Goal: Transaction & Acquisition: Purchase product/service

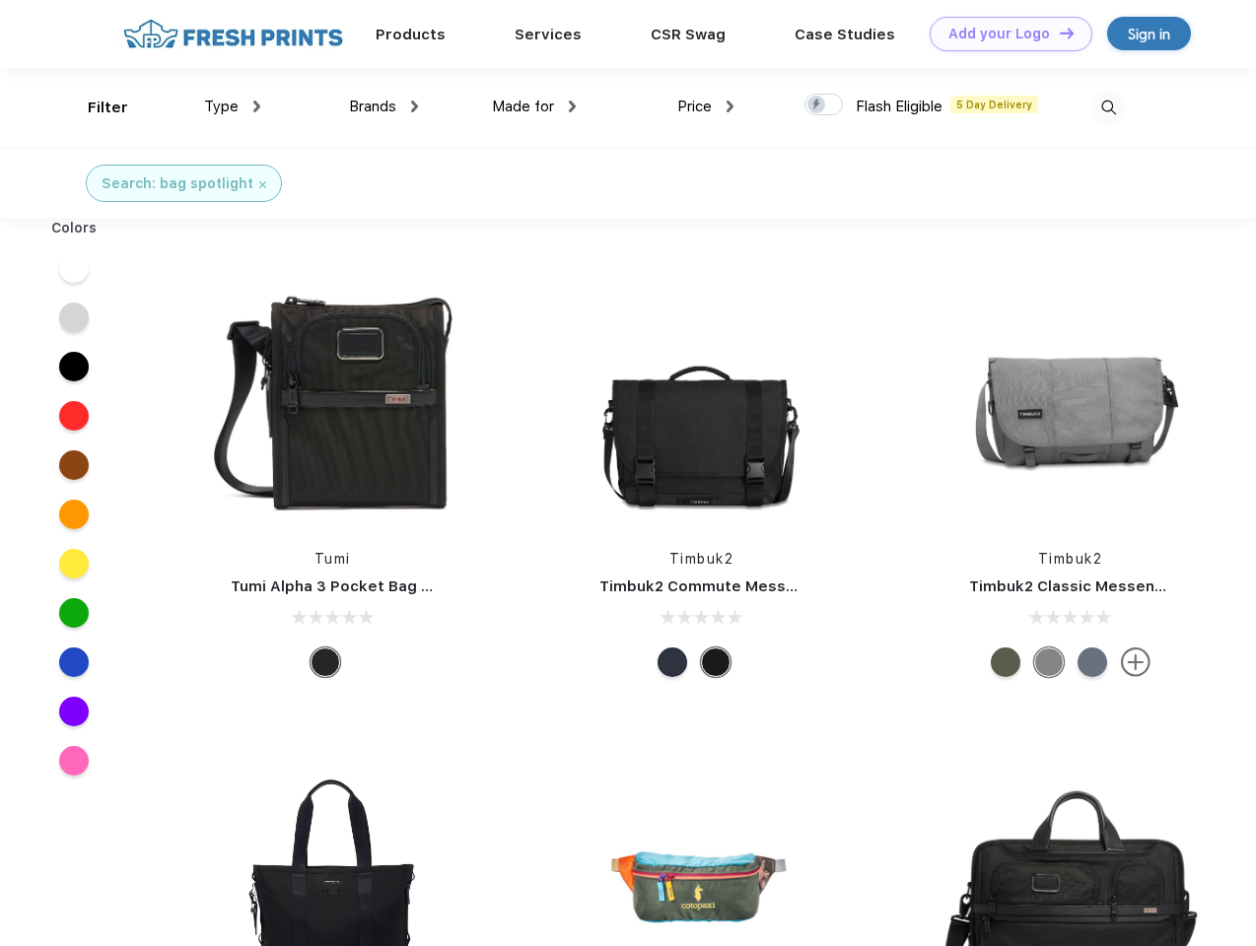
click at [1004, 34] on link "Add your Logo Design Tool" at bounding box center [1011, 34] width 163 height 35
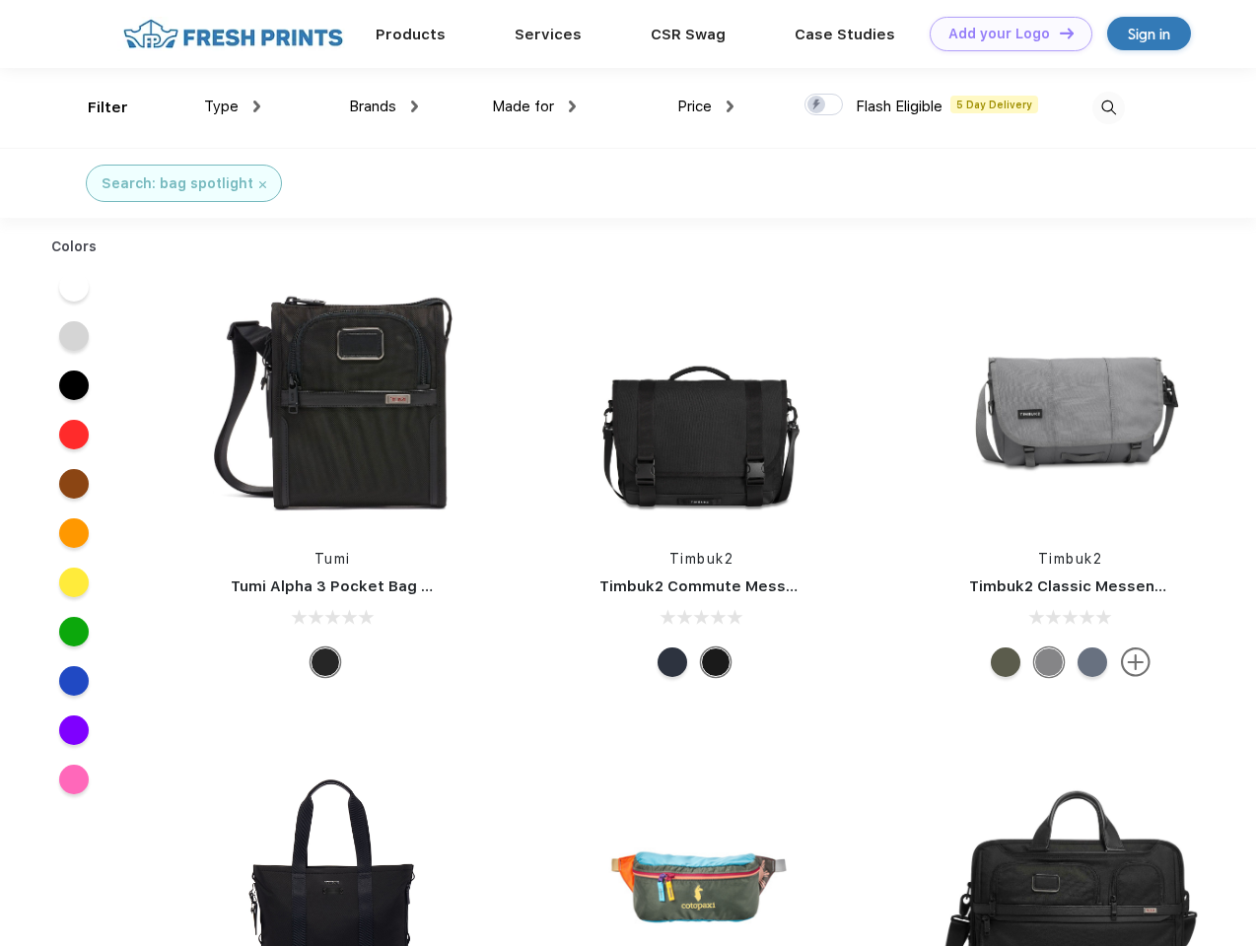
click at [0, 0] on div "Design Tool" at bounding box center [0, 0] width 0 height 0
click at [1058, 33] on link "Add your Logo Design Tool" at bounding box center [1011, 34] width 163 height 35
click at [95, 107] on div "Filter" at bounding box center [108, 108] width 40 height 23
click at [233, 106] on span "Type" at bounding box center [221, 107] width 35 height 18
click at [384, 106] on span "Brands" at bounding box center [372, 107] width 47 height 18
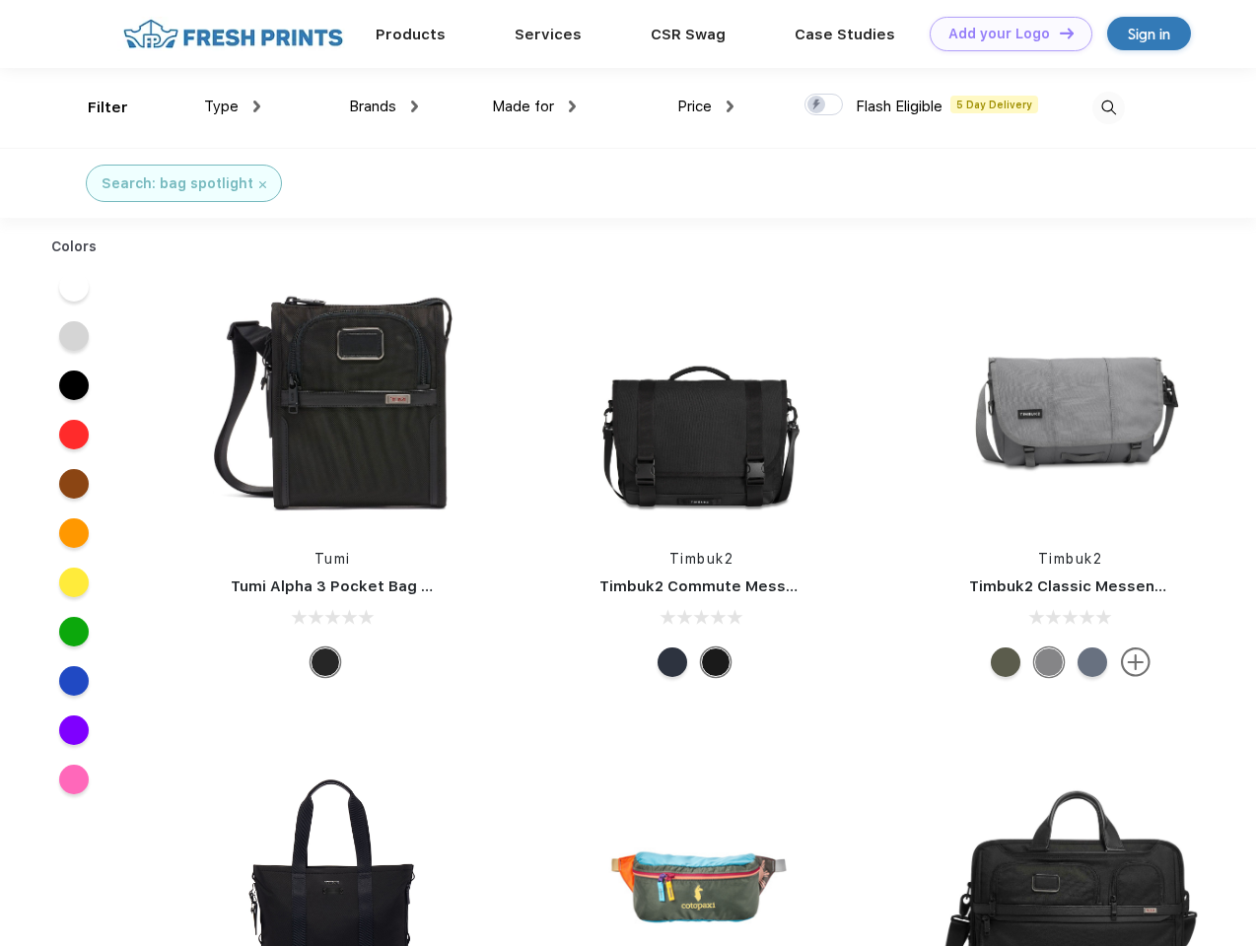
click at [534, 106] on span "Made for" at bounding box center [523, 107] width 62 height 18
click at [706, 106] on span "Price" at bounding box center [694, 107] width 35 height 18
click at [824, 105] on div at bounding box center [823, 105] width 38 height 22
click at [817, 105] on input "checkbox" at bounding box center [810, 99] width 13 height 13
click at [1108, 107] on img at bounding box center [1108, 108] width 33 height 33
